Goal: Transaction & Acquisition: Purchase product/service

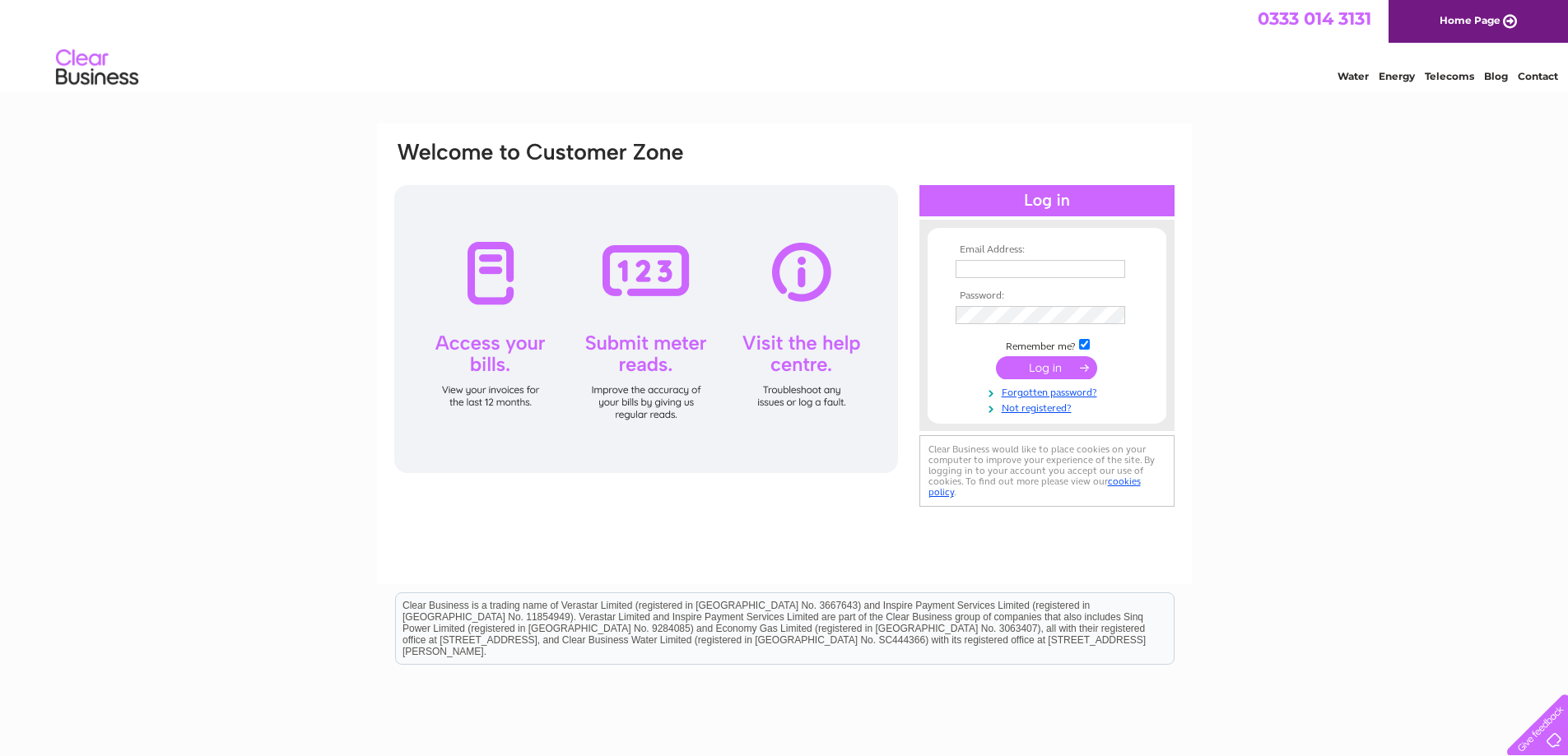
type input "angela@prprint.net"
click at [1041, 370] on input "submit" at bounding box center [1047, 368] width 102 height 23
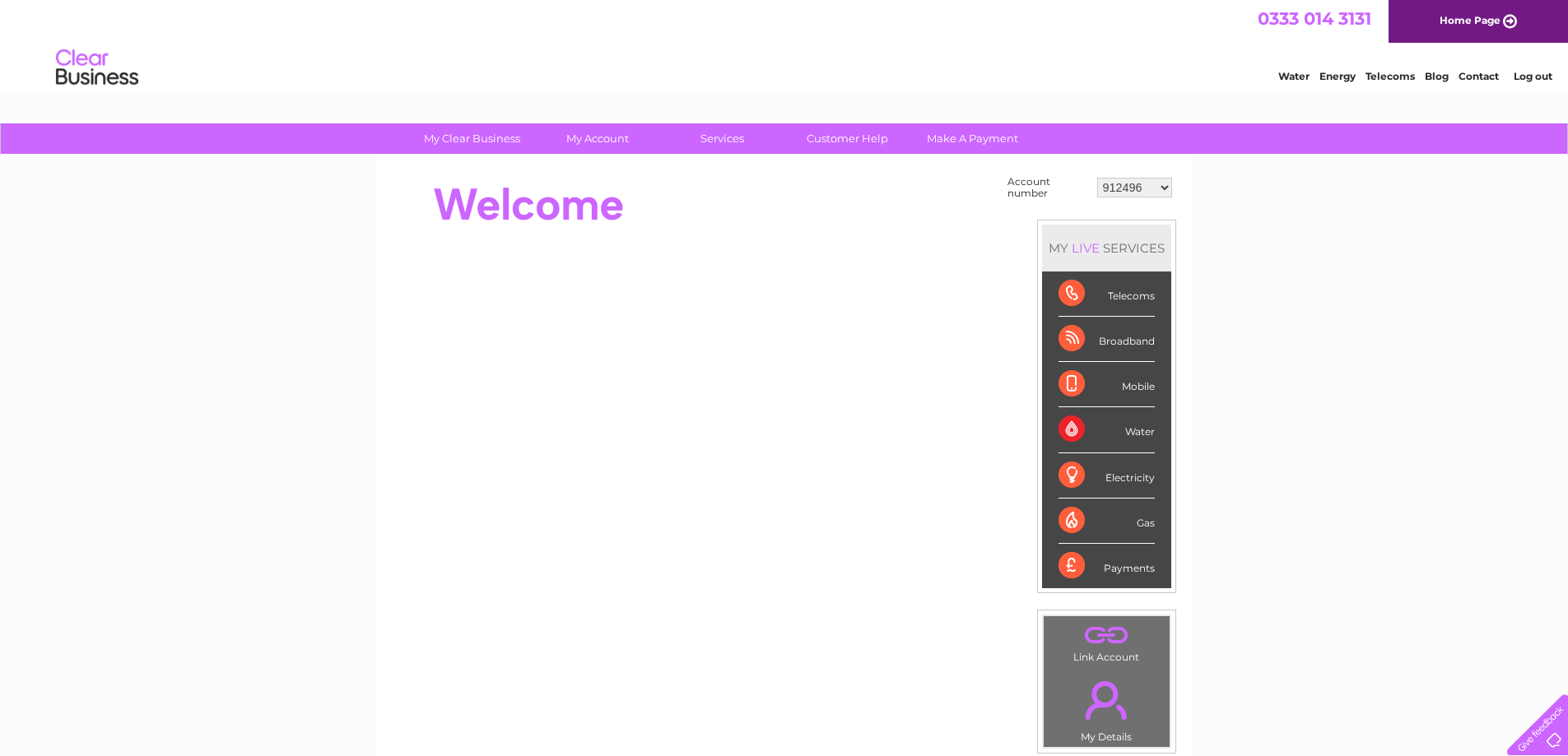
click at [1161, 193] on select "912496 30291148" at bounding box center [1135, 188] width 75 height 20
select select "30291148"
click at [1098, 178] on select "912496 30291148" at bounding box center [1135, 188] width 75 height 20
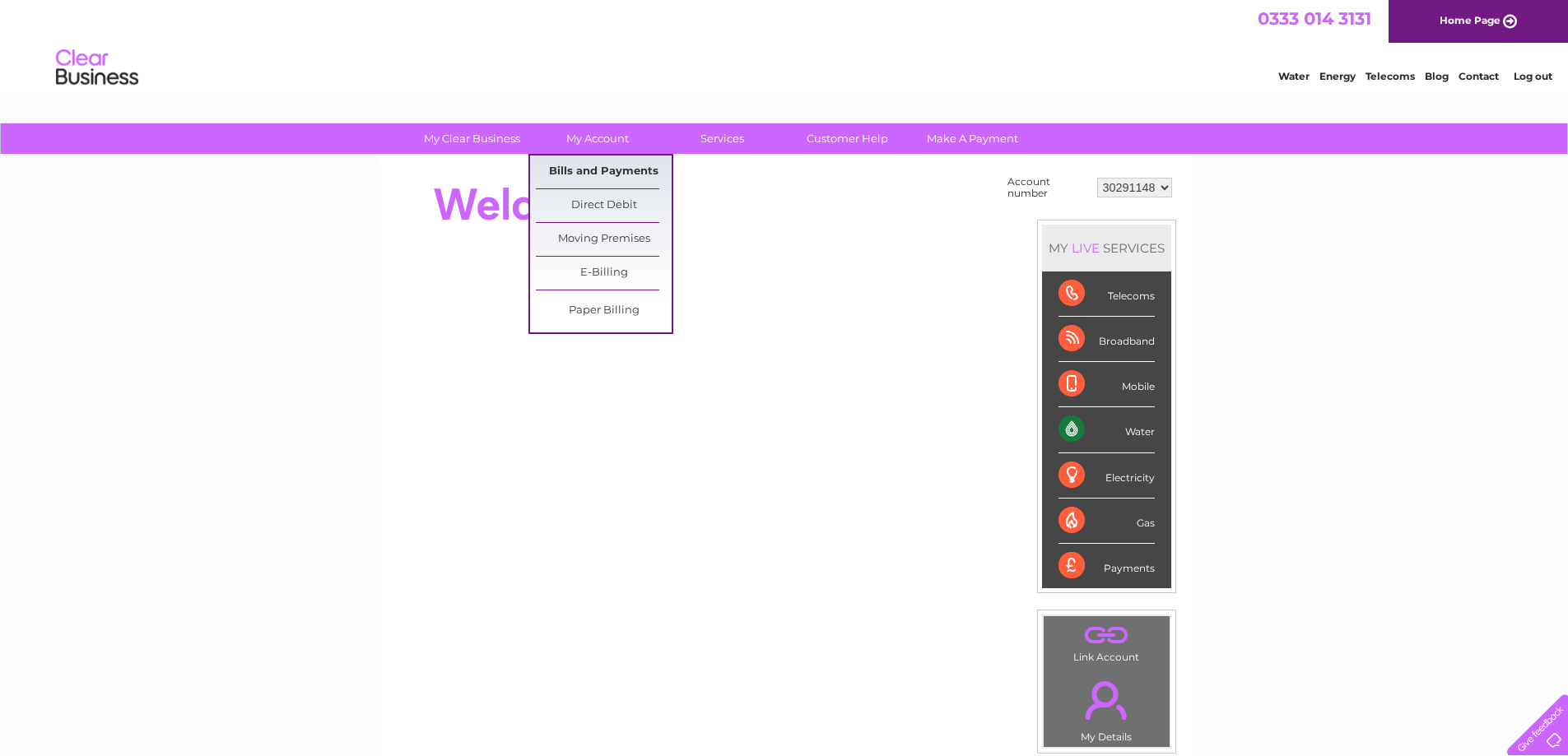
click at [593, 169] on link "Bills and Payments" at bounding box center [604, 172] width 136 height 33
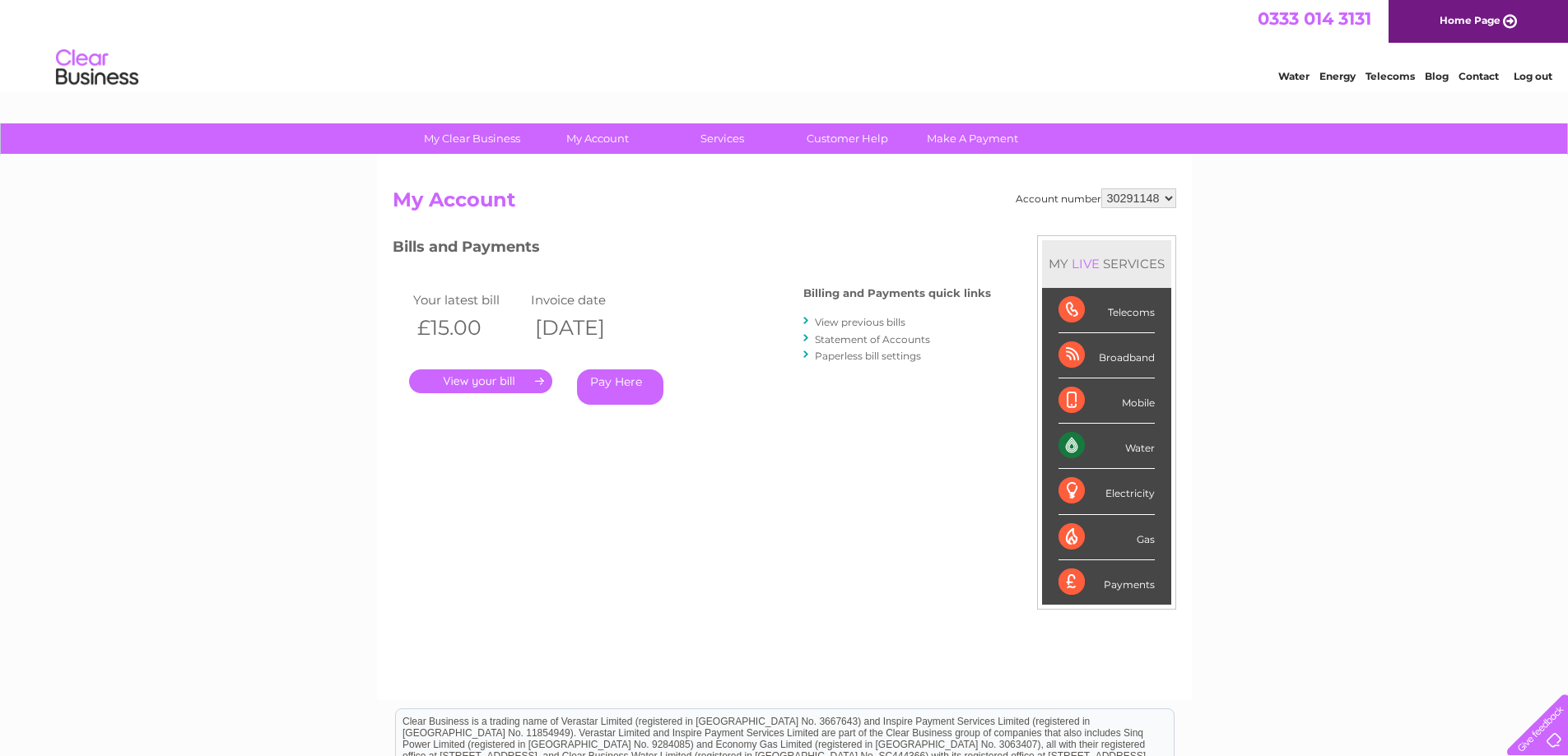
click at [627, 388] on link "Pay Here" at bounding box center [620, 387] width 86 height 35
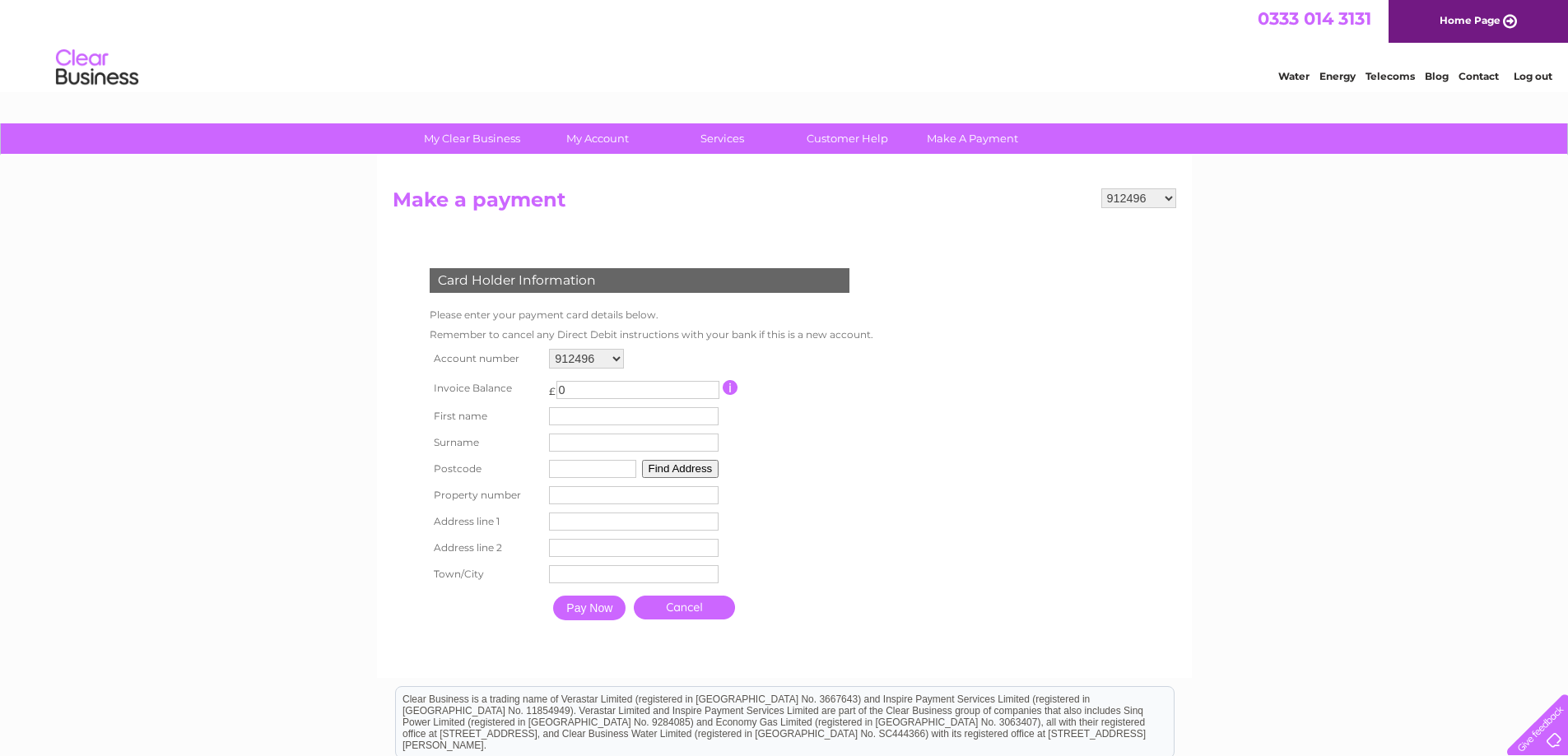
click at [615, 361] on select "912496 30291148" at bounding box center [587, 358] width 75 height 20
select select "30291148"
click at [549, 349] on select "912496 30291148" at bounding box center [587, 358] width 75 height 20
click at [602, 419] on input "text" at bounding box center [636, 417] width 172 height 20
type input "[PERSON_NAME]"
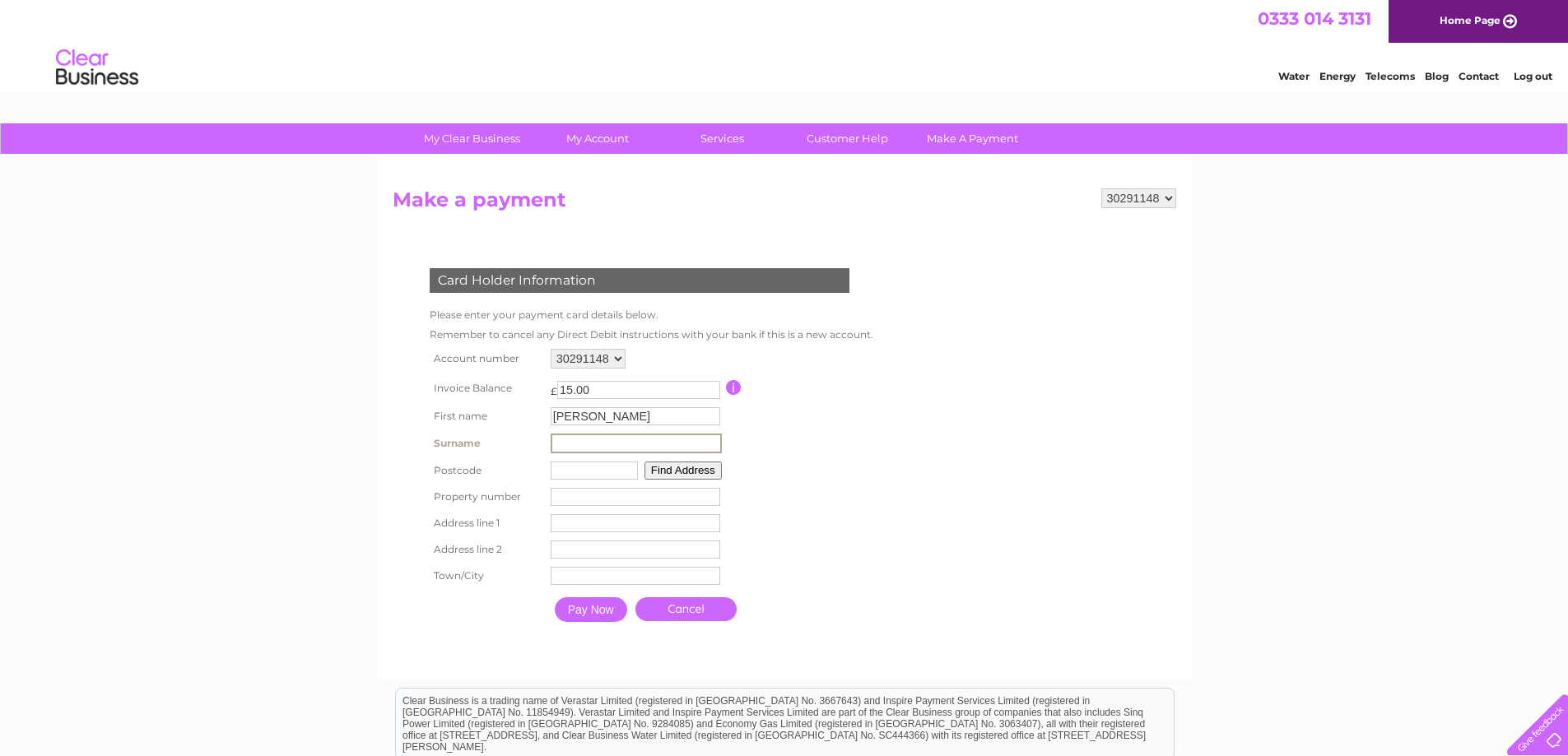
click at [615, 441] on input "text" at bounding box center [636, 444] width 172 height 20
type input "Nyguist"
click at [568, 475] on input "text" at bounding box center [592, 469] width 87 height 18
type input "G40 3DX"
type input "268"
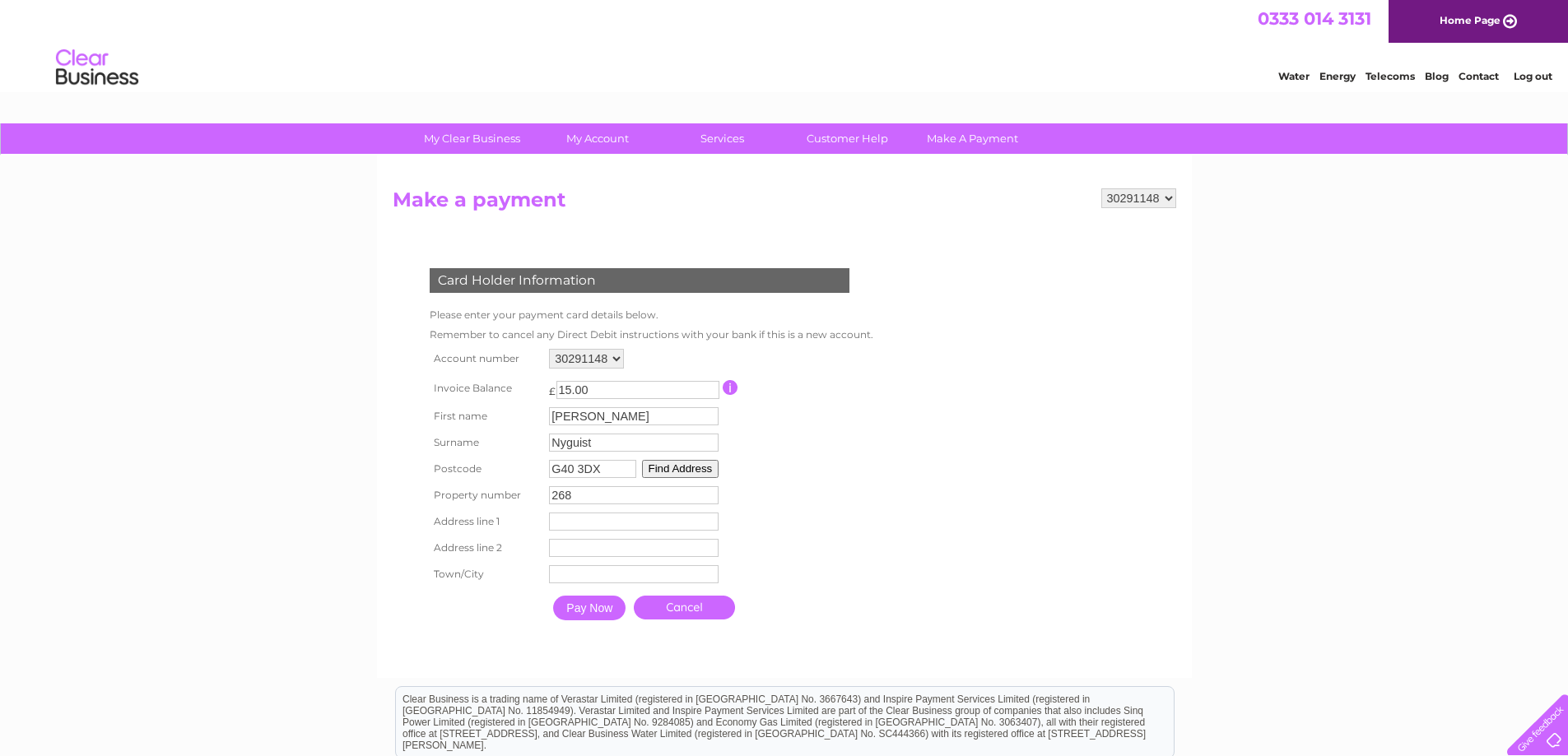
type input "268 Nuneaton Street"
type input "GLASGOW"
click at [593, 610] on input "Pay Now" at bounding box center [589, 608] width 73 height 25
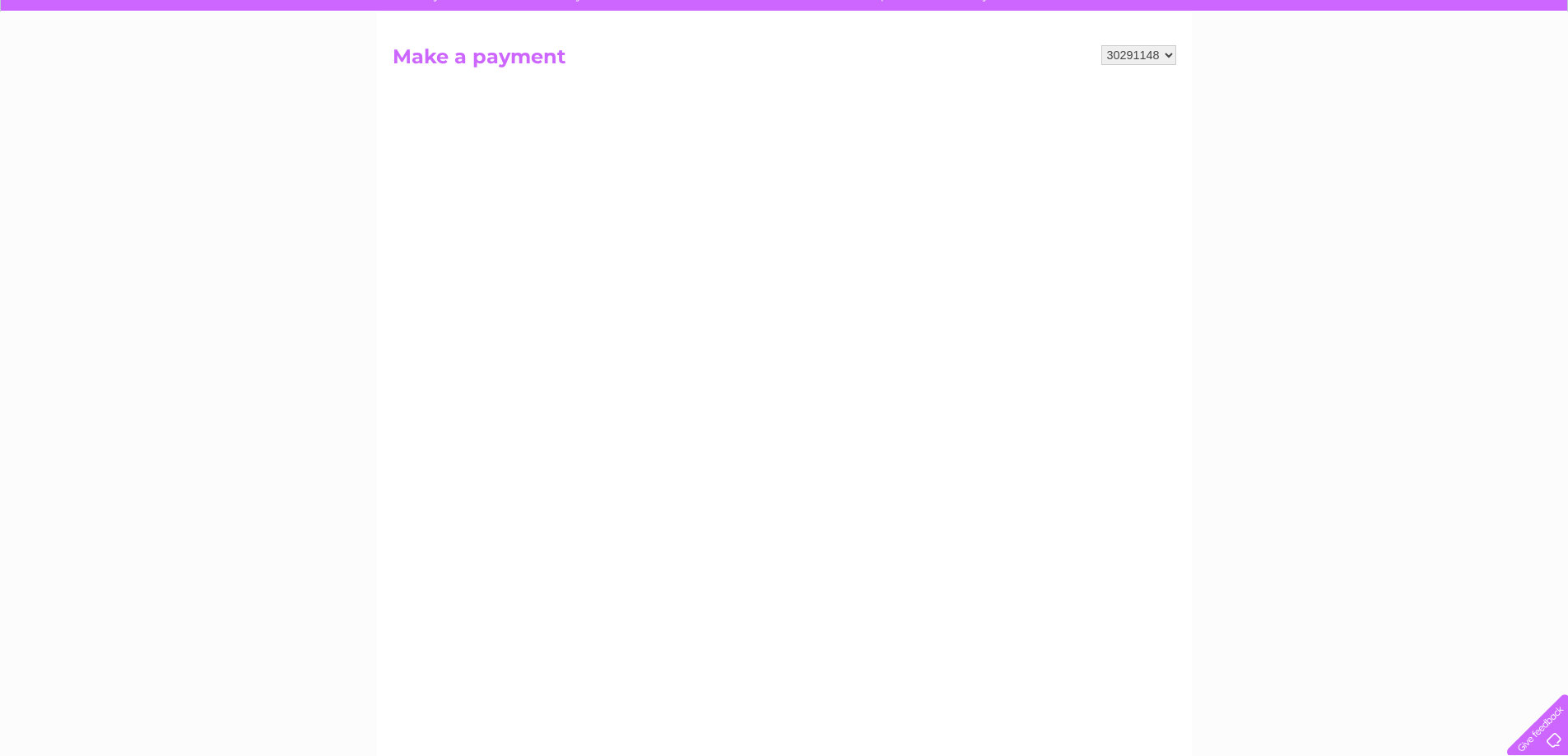
scroll to position [138, 0]
